Goal: Task Accomplishment & Management: Complete application form

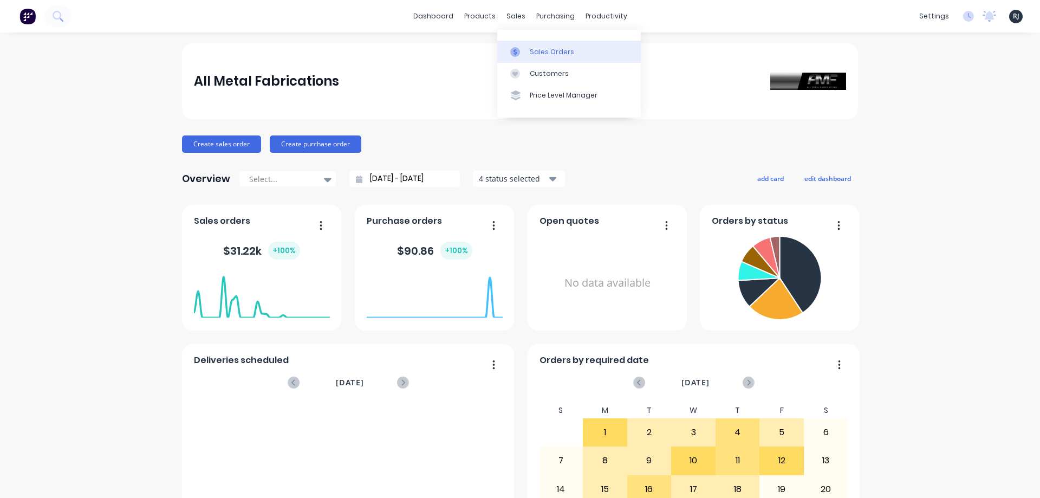
click at [531, 51] on div "Sales Orders" at bounding box center [552, 52] width 44 height 10
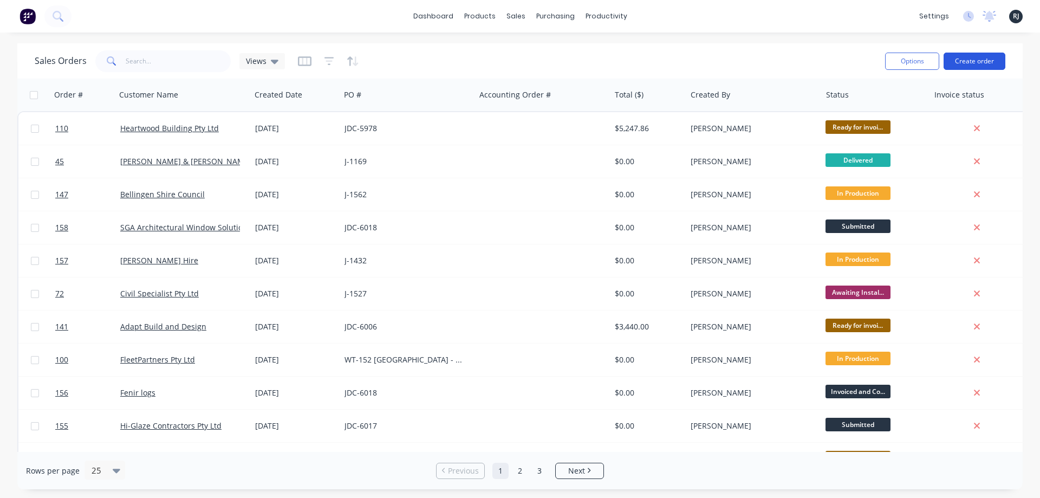
click at [976, 66] on button "Create order" at bounding box center [974, 61] width 62 height 17
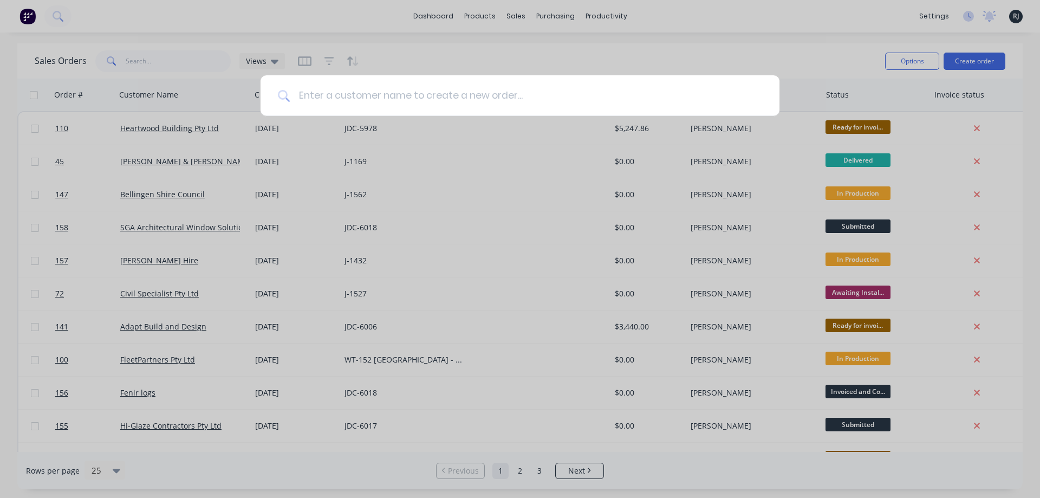
type input "K"
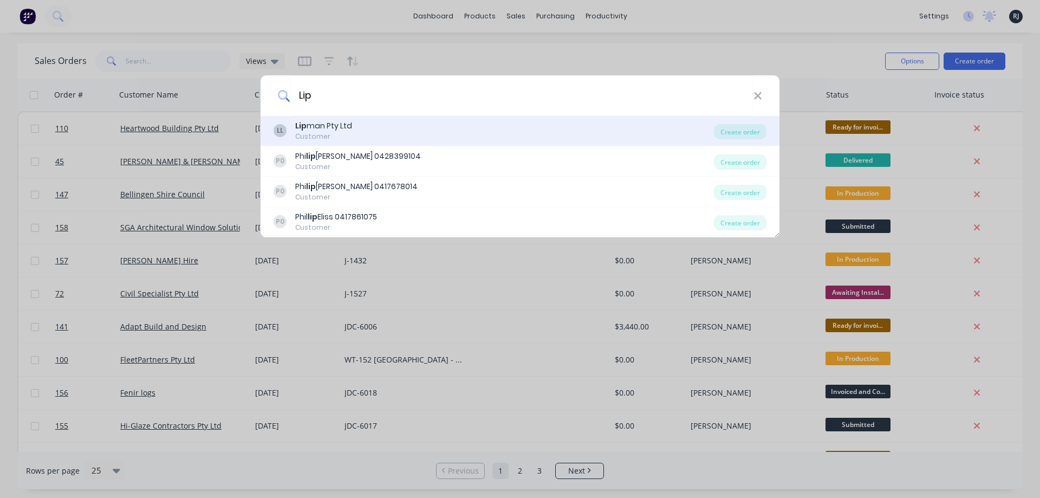
type input "Lip"
click at [309, 132] on div "Customer" at bounding box center [323, 137] width 57 height 10
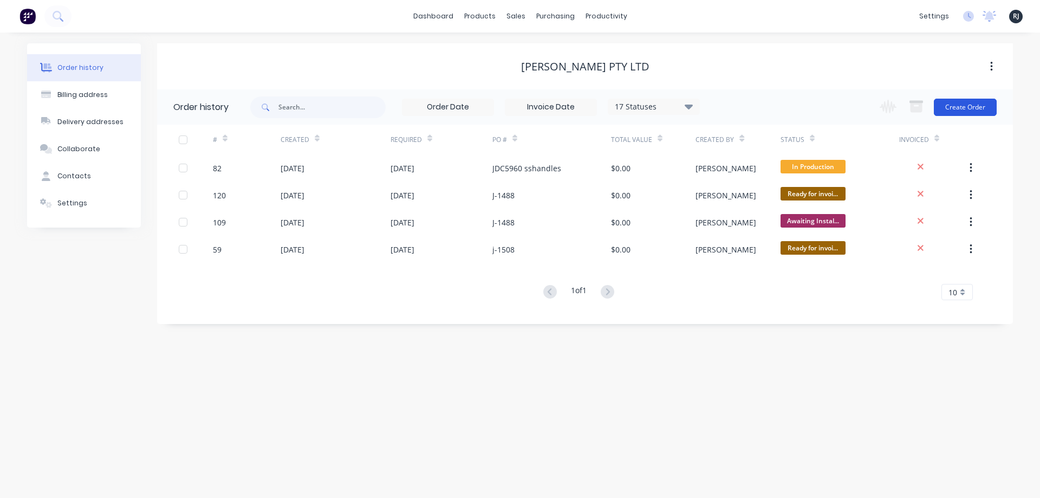
click at [948, 110] on button "Create Order" at bounding box center [964, 107] width 63 height 17
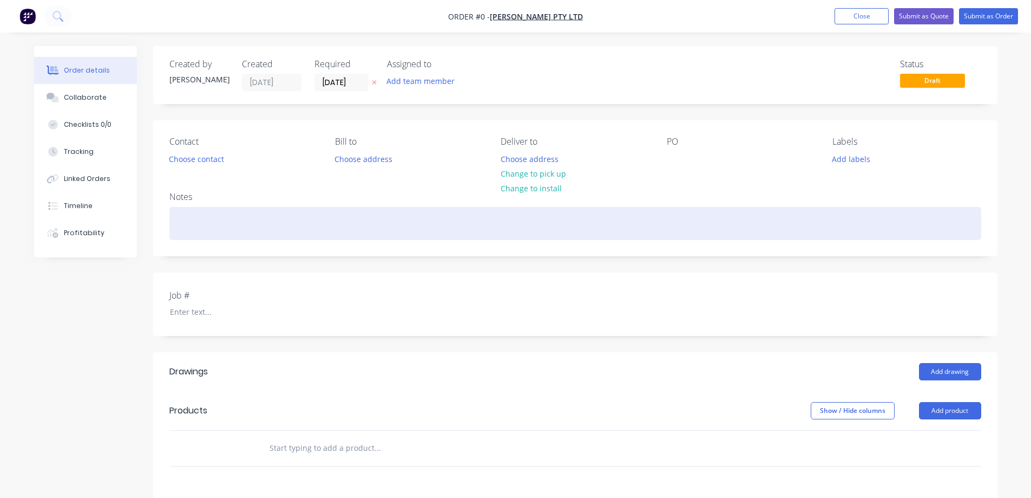
click at [506, 221] on div at bounding box center [575, 223] width 812 height 33
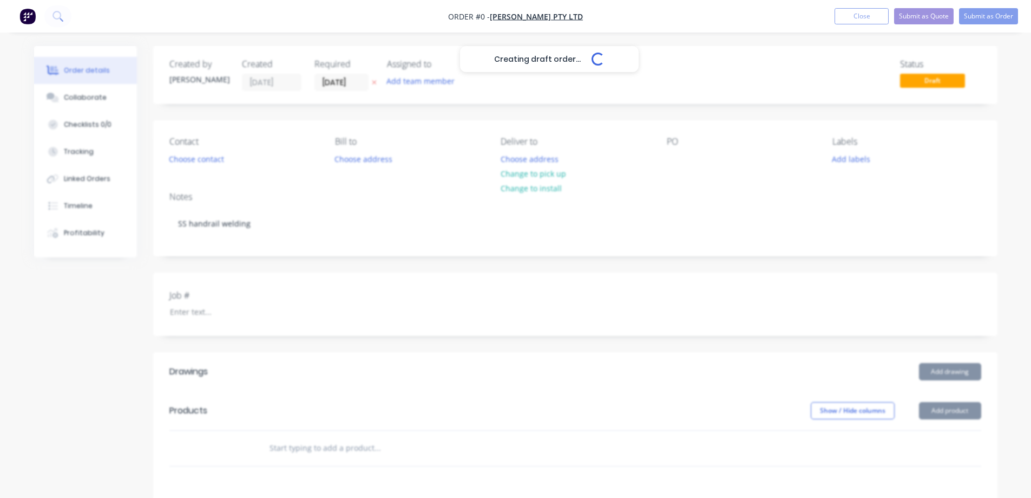
click at [424, 279] on div "Creating draft order... Loading... Order details Collaborate Checklists 0/0 Tra…" at bounding box center [515, 394] width 985 height 696
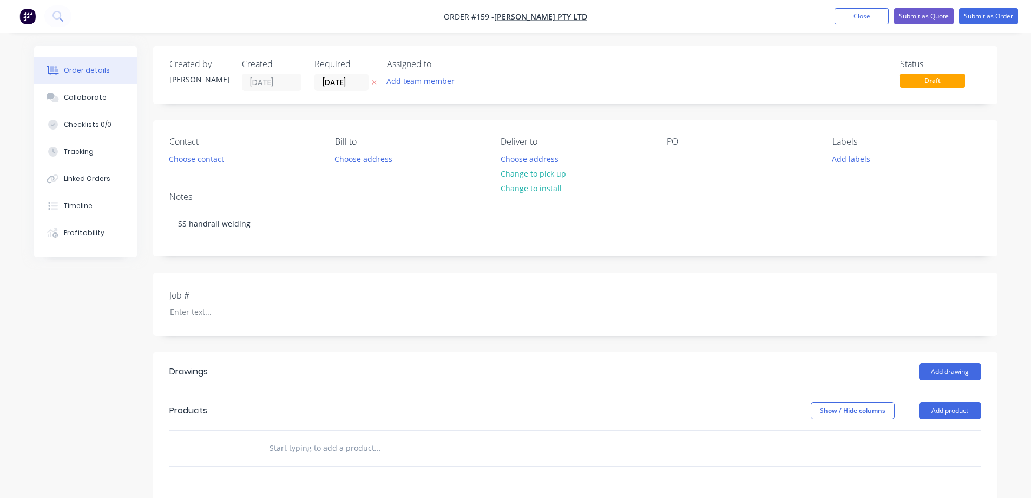
click at [416, 289] on div "Job #" at bounding box center [575, 303] width 845 height 63
click at [208, 299] on label "Job #" at bounding box center [236, 295] width 135 height 13
click at [190, 317] on div at bounding box center [228, 312] width 135 height 16
click at [977, 367] on button "Add drawing" at bounding box center [950, 371] width 62 height 17
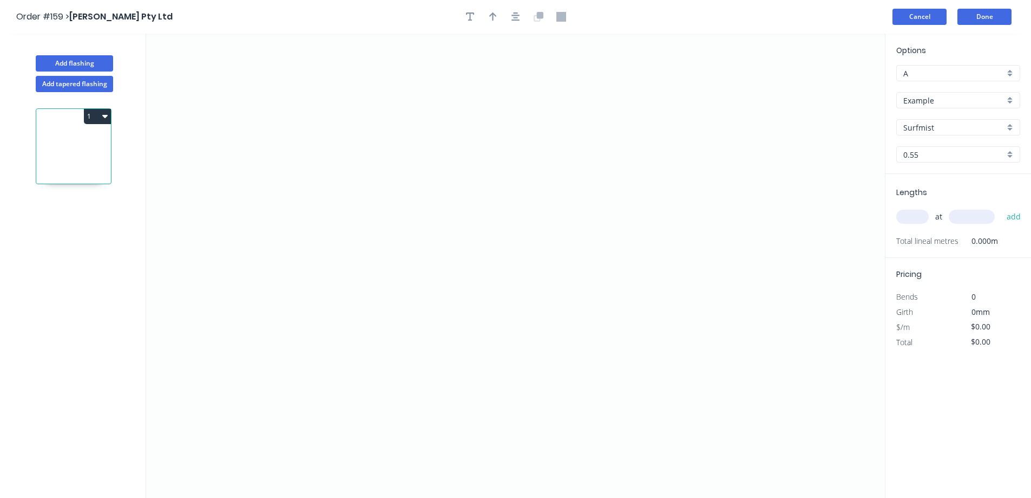
click at [918, 12] on button "Cancel" at bounding box center [920, 17] width 54 height 16
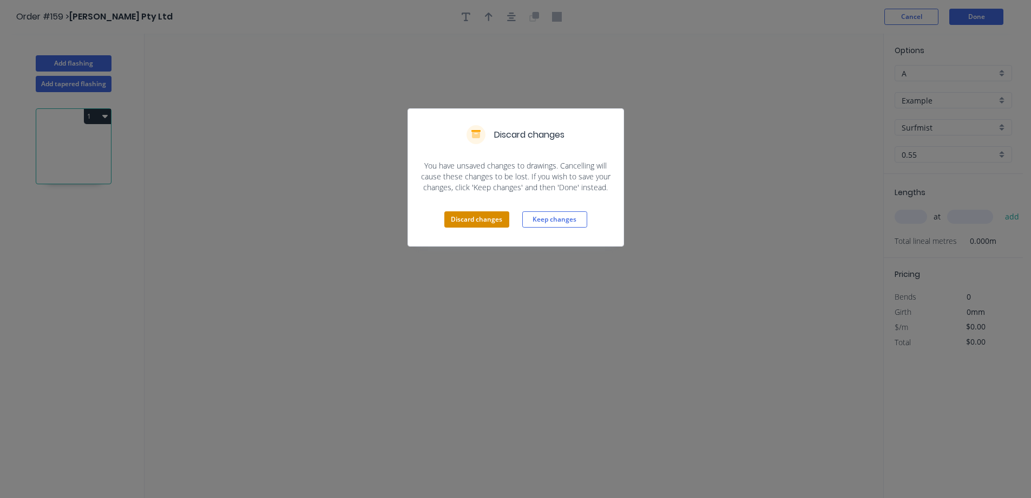
click at [479, 218] on button "Discard changes" at bounding box center [477, 219] width 65 height 16
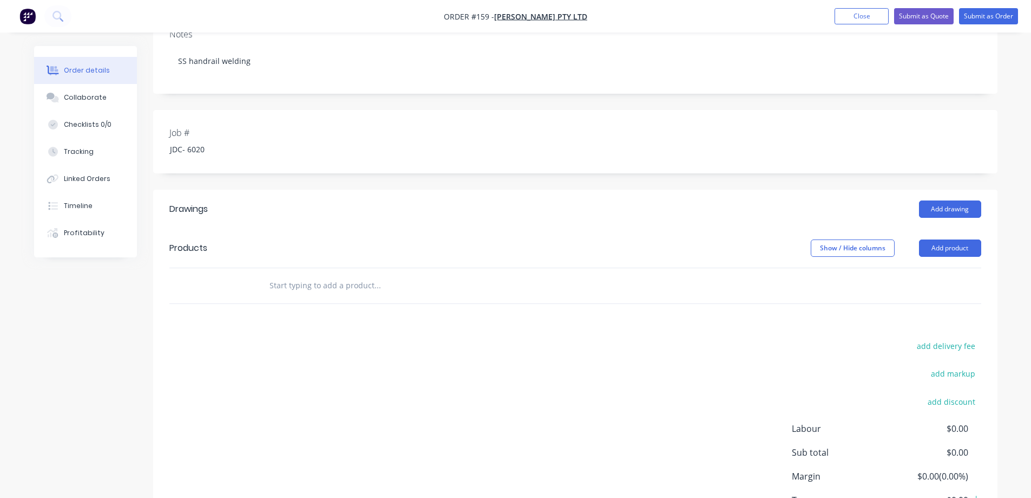
scroll to position [180, 0]
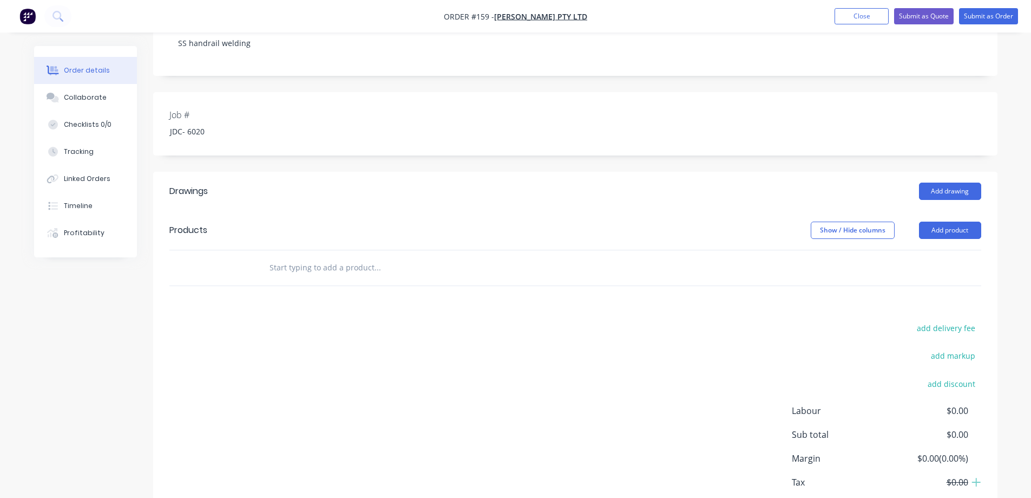
click at [389, 264] on input "text" at bounding box center [377, 268] width 217 height 22
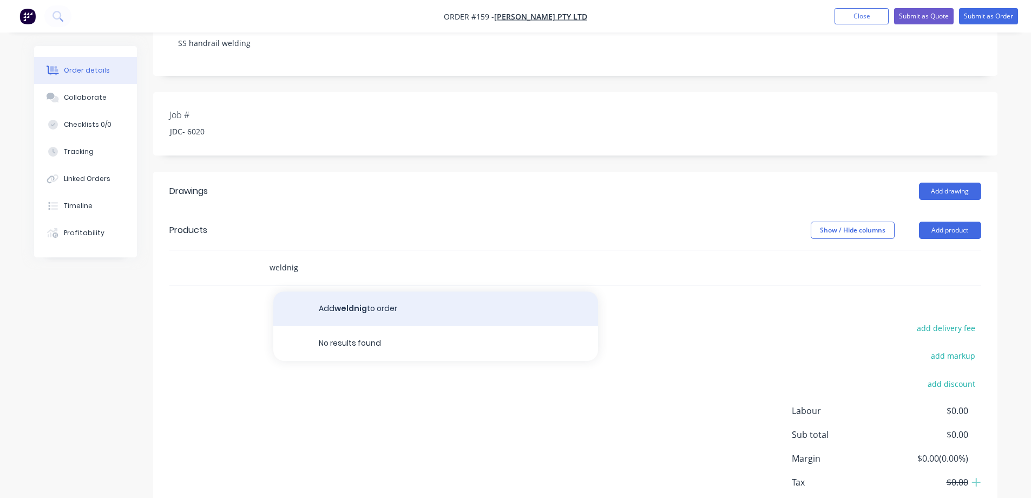
type input "weldnig"
click at [395, 307] on button "Add weldnig to order" at bounding box center [435, 308] width 325 height 35
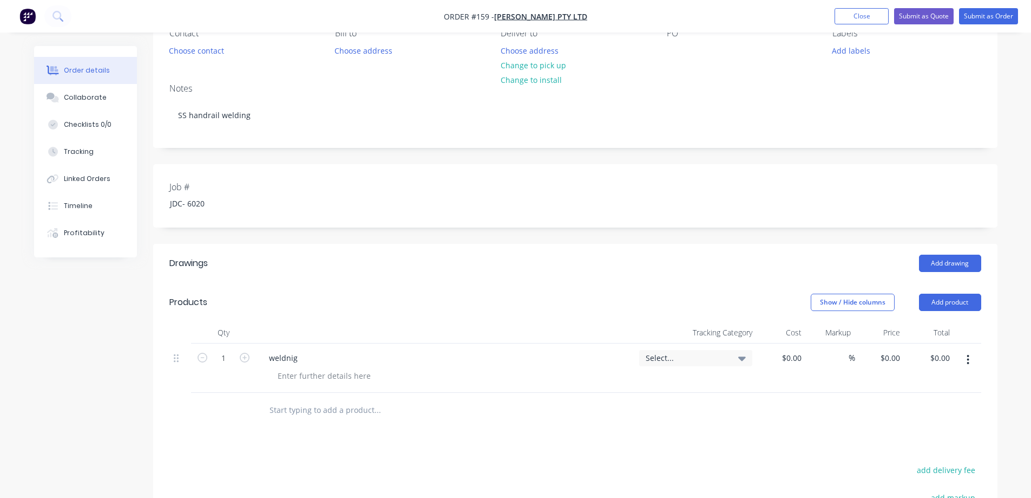
scroll to position [0, 0]
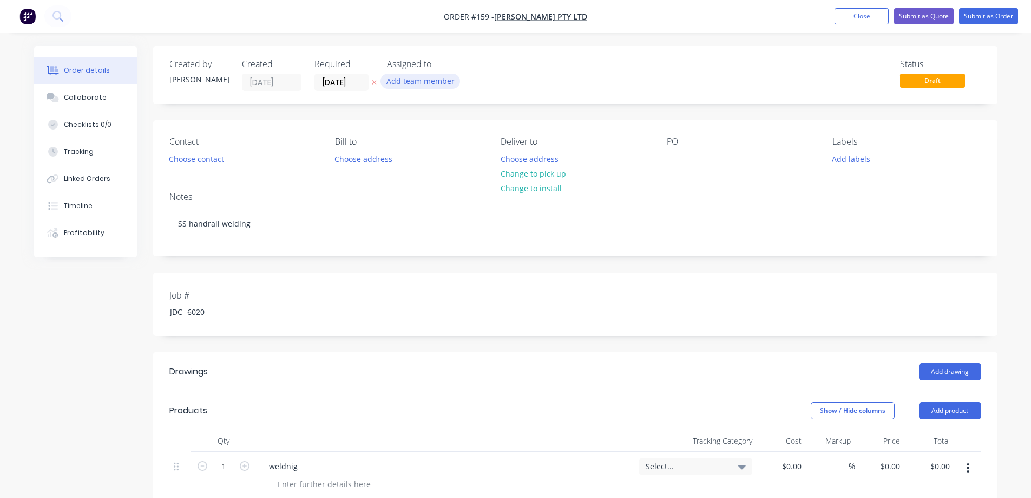
click at [409, 75] on button "Add team member" at bounding box center [421, 81] width 80 height 15
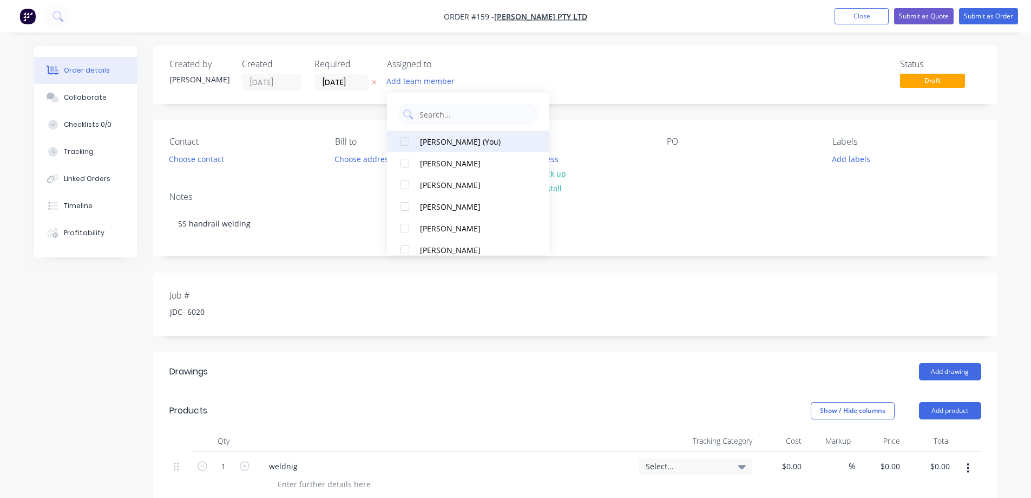
click at [436, 148] on button "[PERSON_NAME] (You)" at bounding box center [468, 141] width 162 height 22
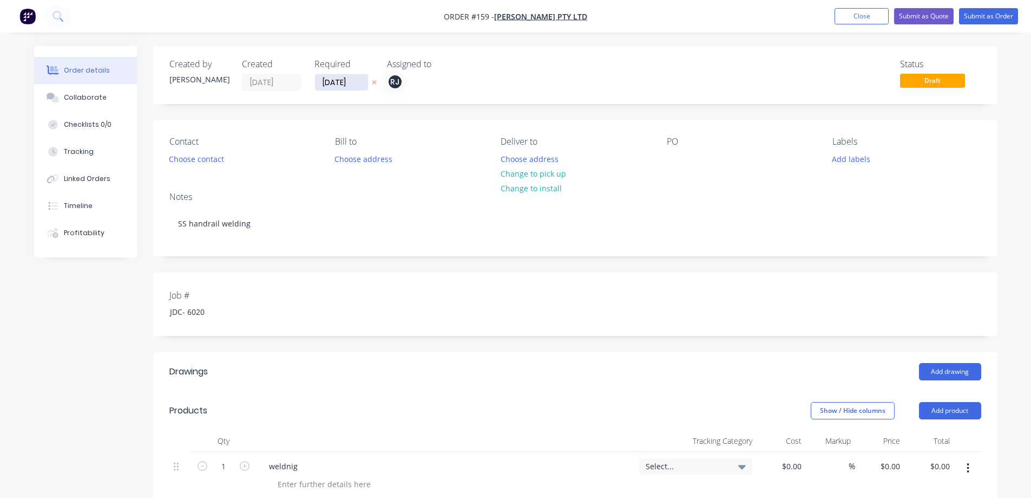
drag, startPoint x: 331, startPoint y: 80, endPoint x: 321, endPoint y: 81, distance: 10.4
click at [321, 81] on input "[DATE]" at bounding box center [341, 82] width 53 height 16
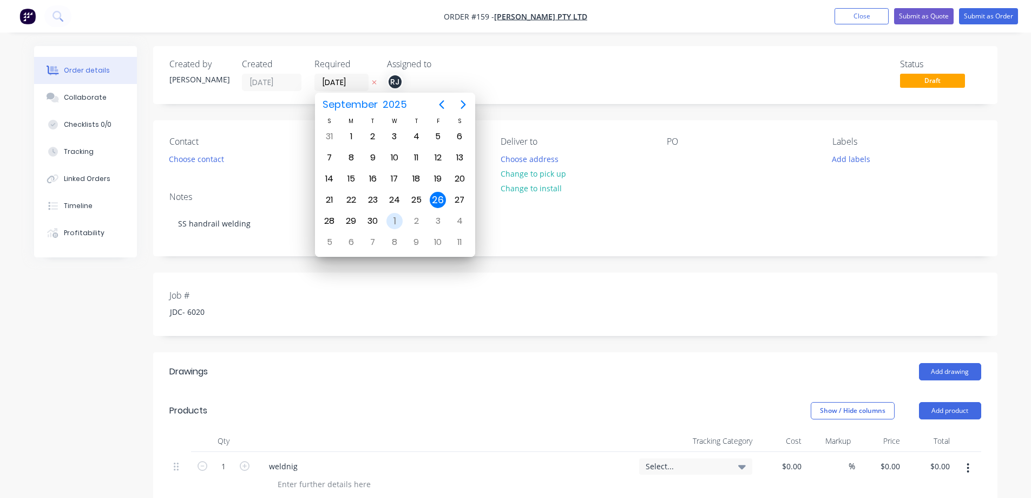
click at [395, 218] on div "1" at bounding box center [395, 221] width 16 height 16
type input "[DATE]"
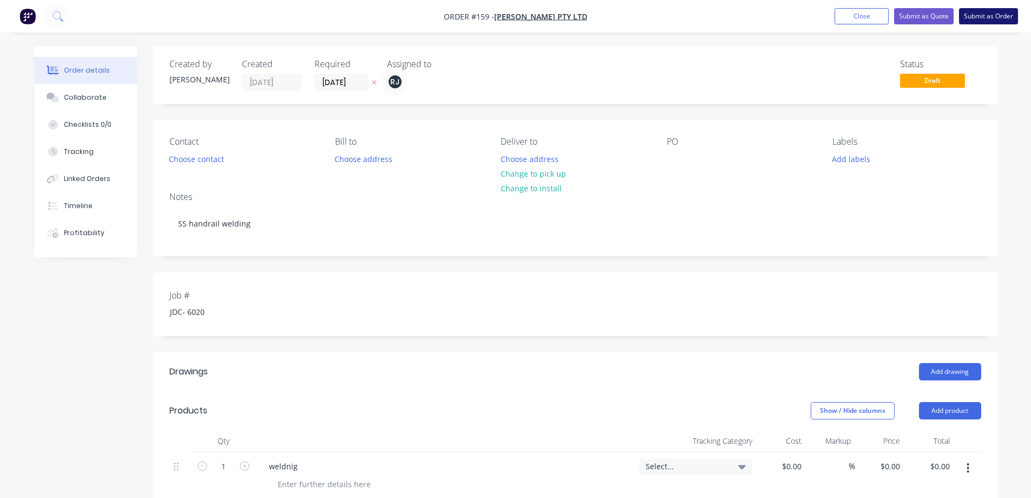
click at [1003, 12] on button "Submit as Order" at bounding box center [988, 16] width 59 height 16
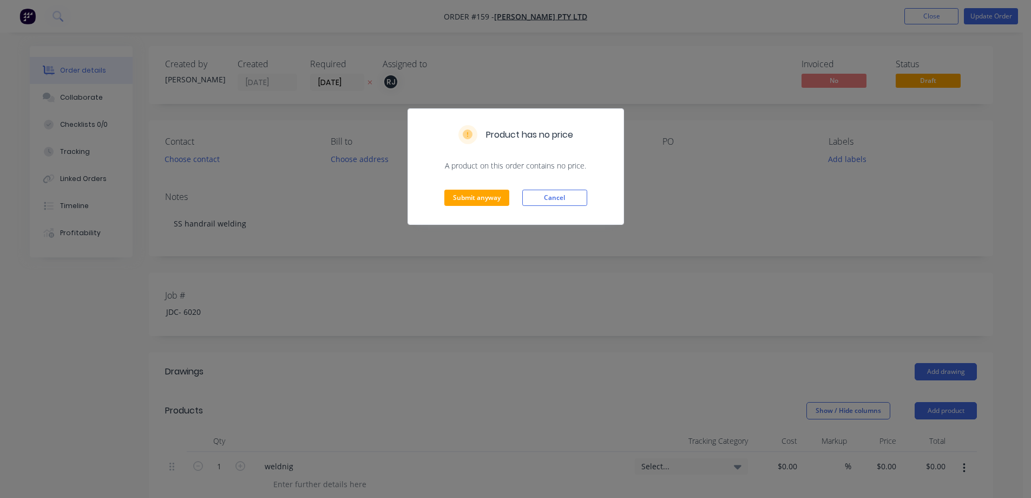
click at [488, 206] on div "Submit anyway Cancel" at bounding box center [515, 197] width 215 height 53
click at [488, 202] on button "Submit anyway" at bounding box center [477, 198] width 65 height 16
